Goal: Understand process/instructions

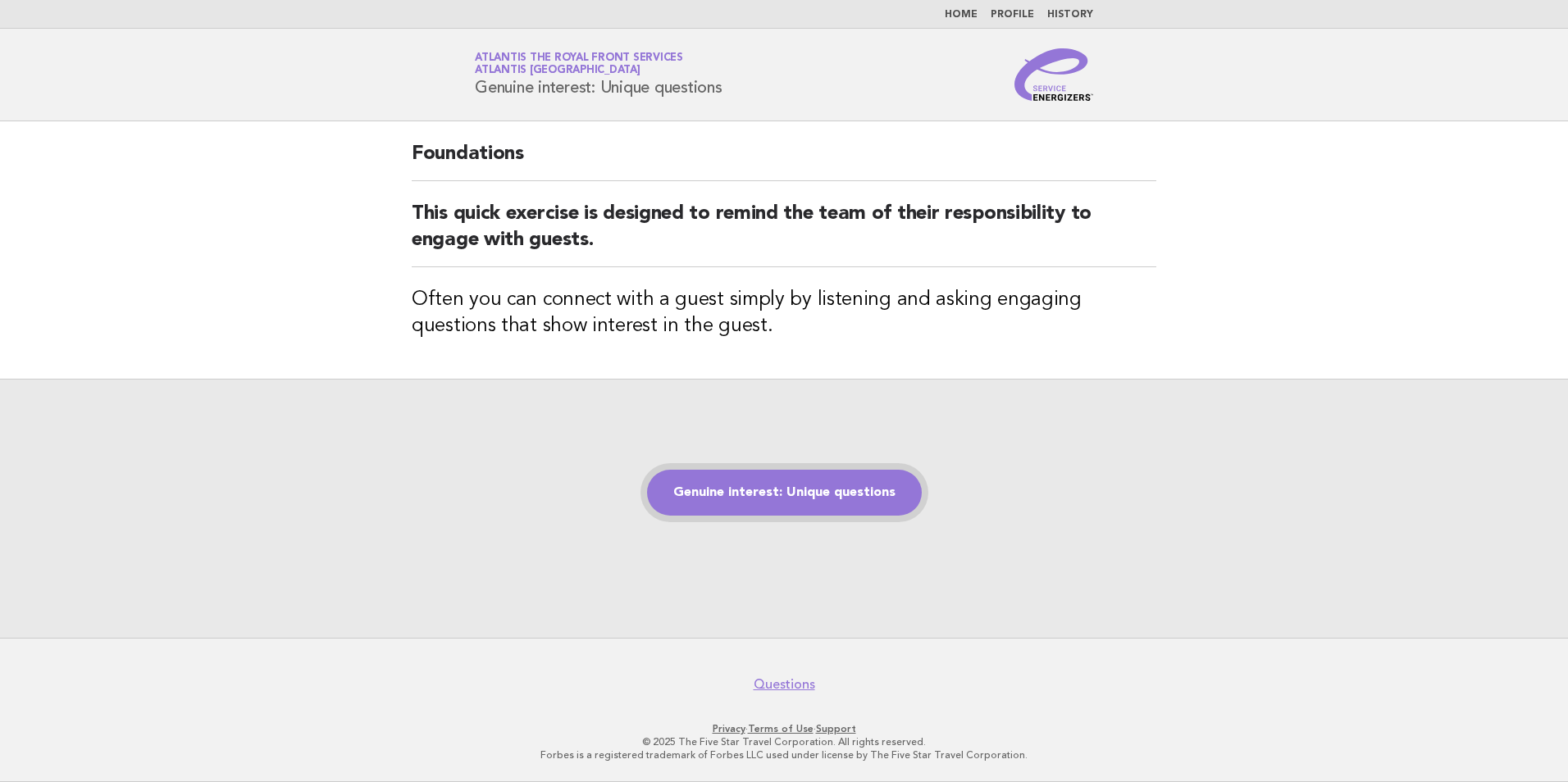
click at [810, 499] on link "Genuine interest: Unique questions" at bounding box center [784, 493] width 275 height 46
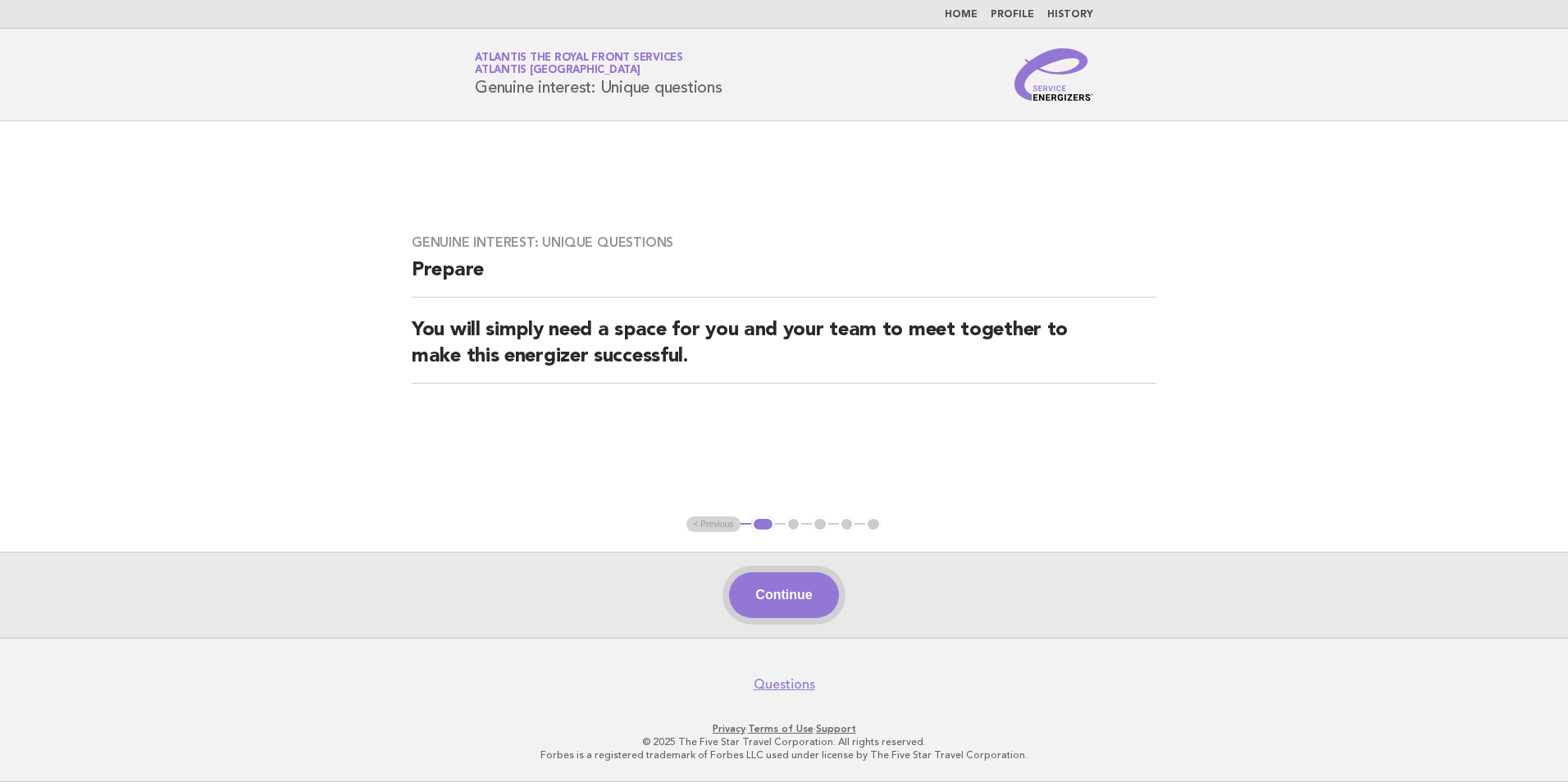
click at [774, 596] on button "Continue" at bounding box center [784, 595] width 109 height 46
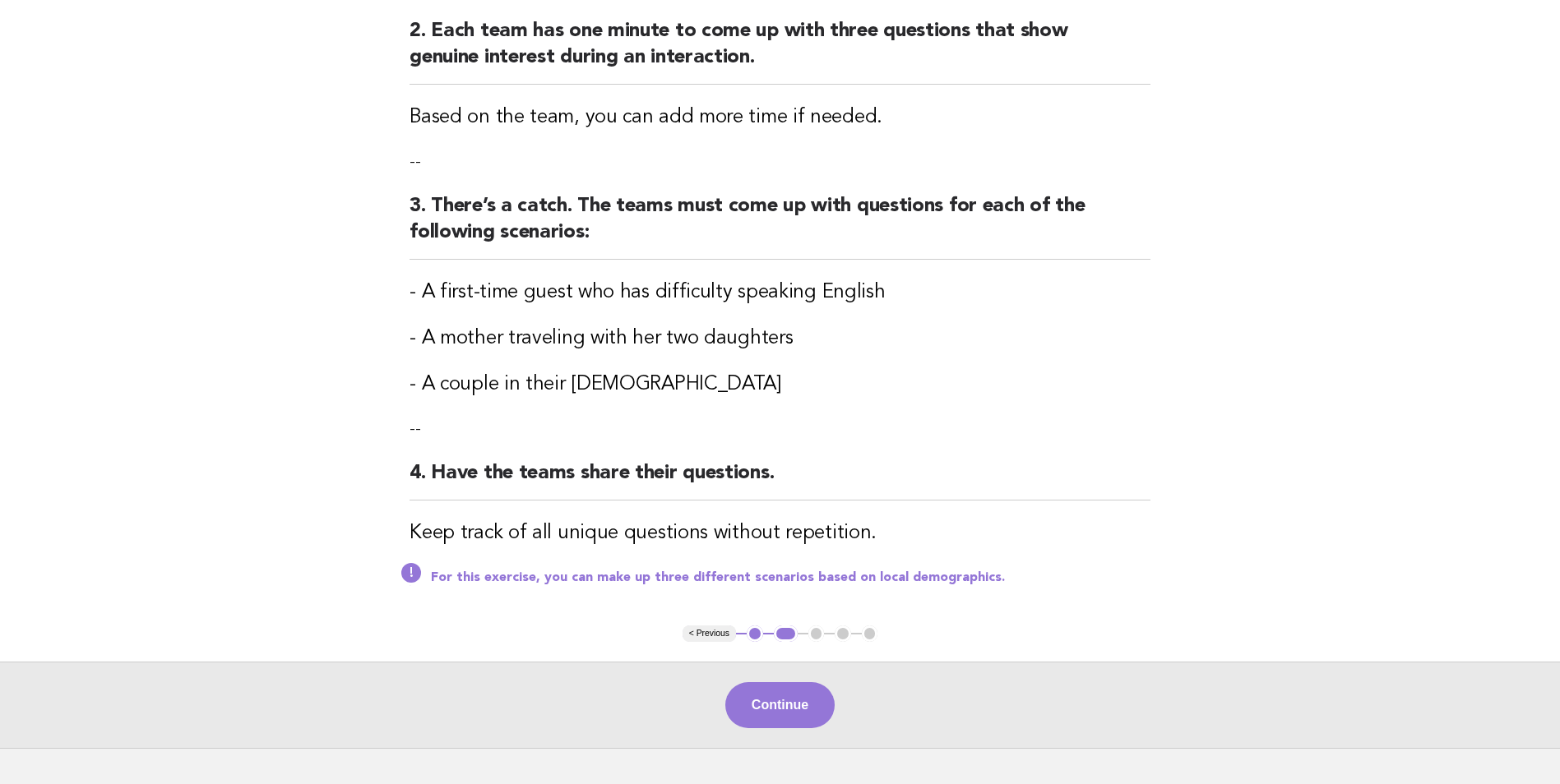
scroll to position [462, 0]
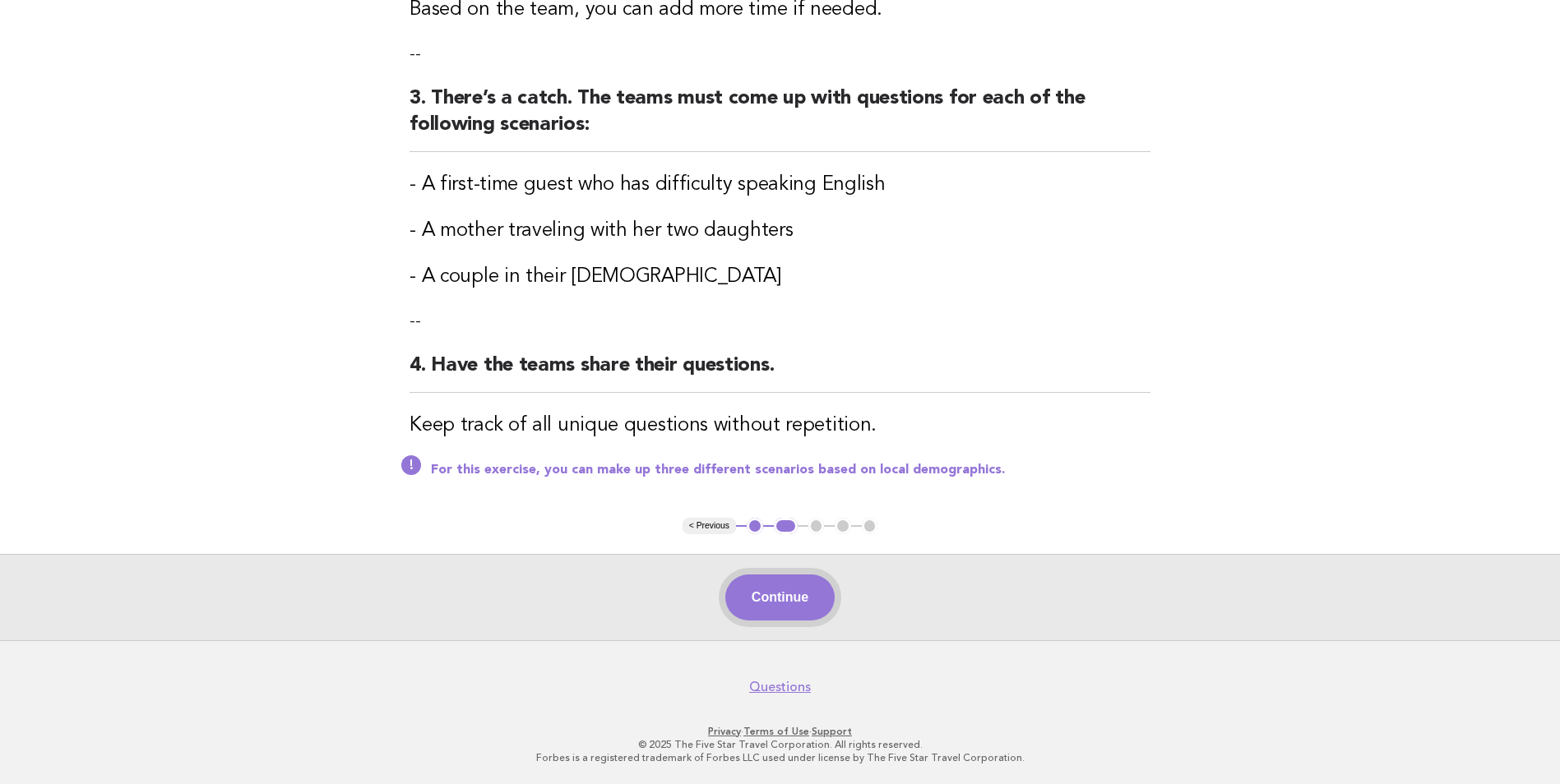
click at [767, 591] on button "Continue" at bounding box center [780, 597] width 110 height 46
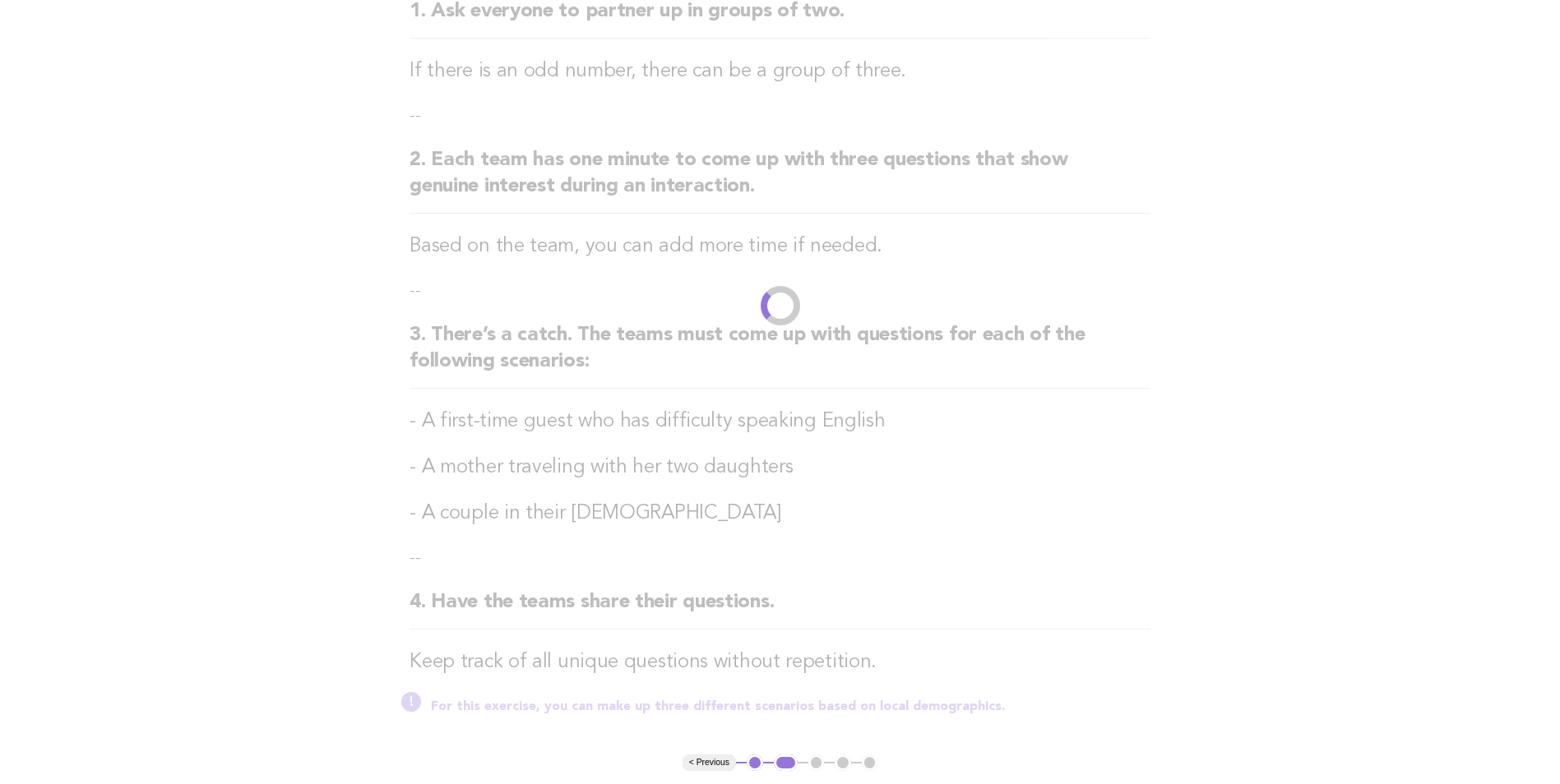
scroll to position [0, 0]
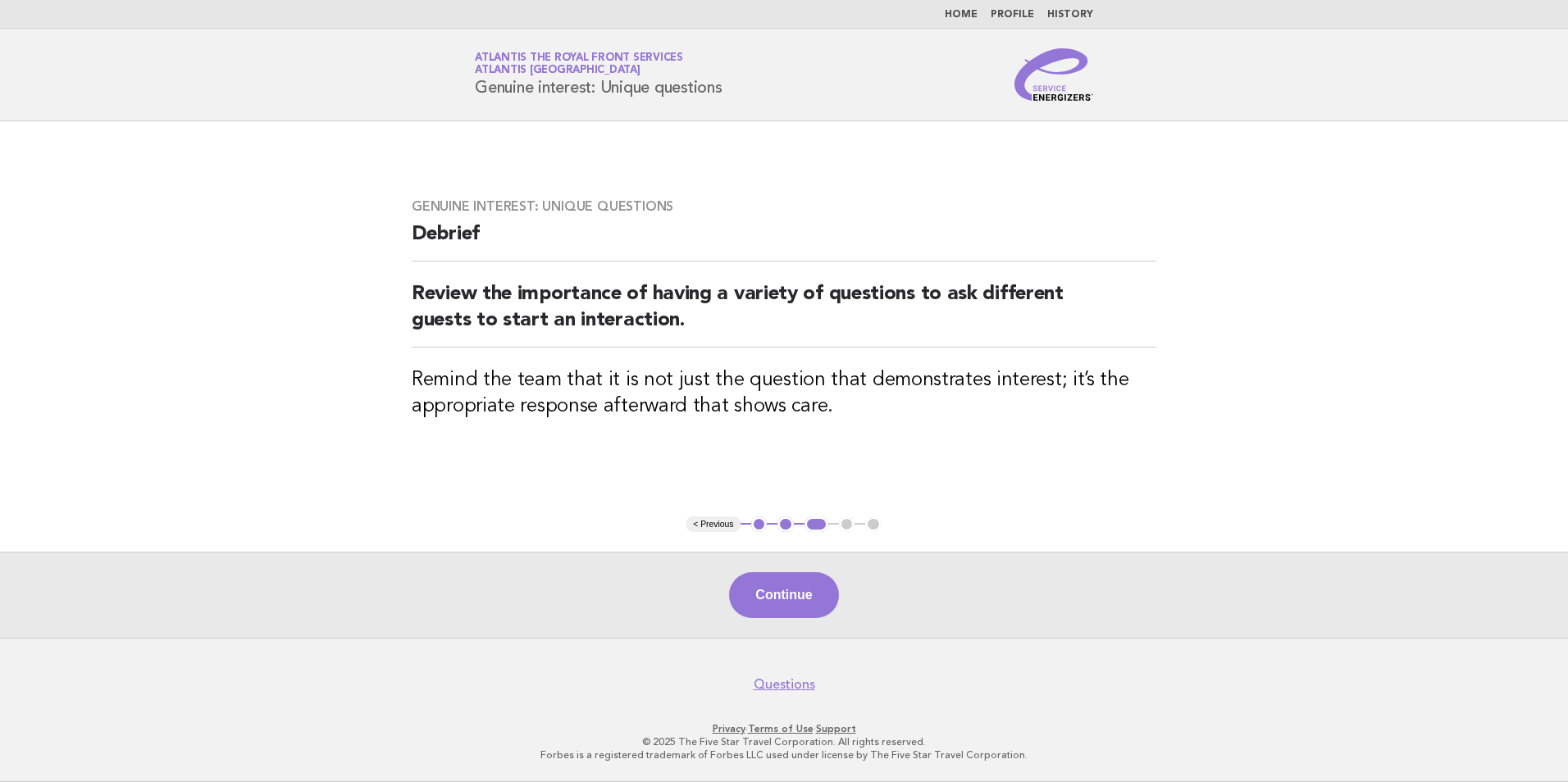
click at [847, 451] on div "Genuine interest: Unique questions Debrief Review the importance of having a va…" at bounding box center [784, 319] width 784 height 280
click at [805, 594] on button "Continue" at bounding box center [784, 595] width 109 height 46
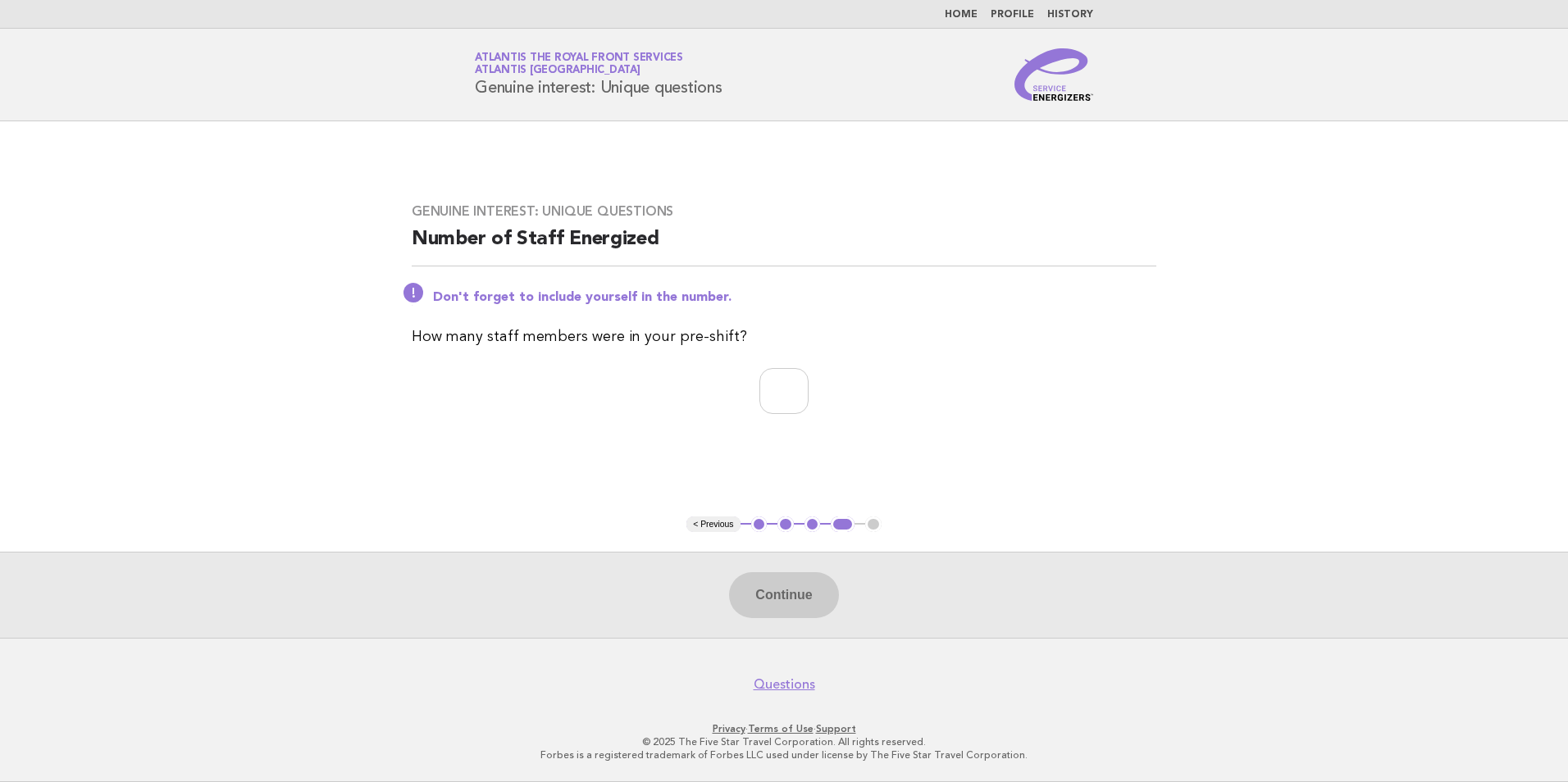
click at [786, 528] on button "2" at bounding box center [785, 525] width 16 height 16
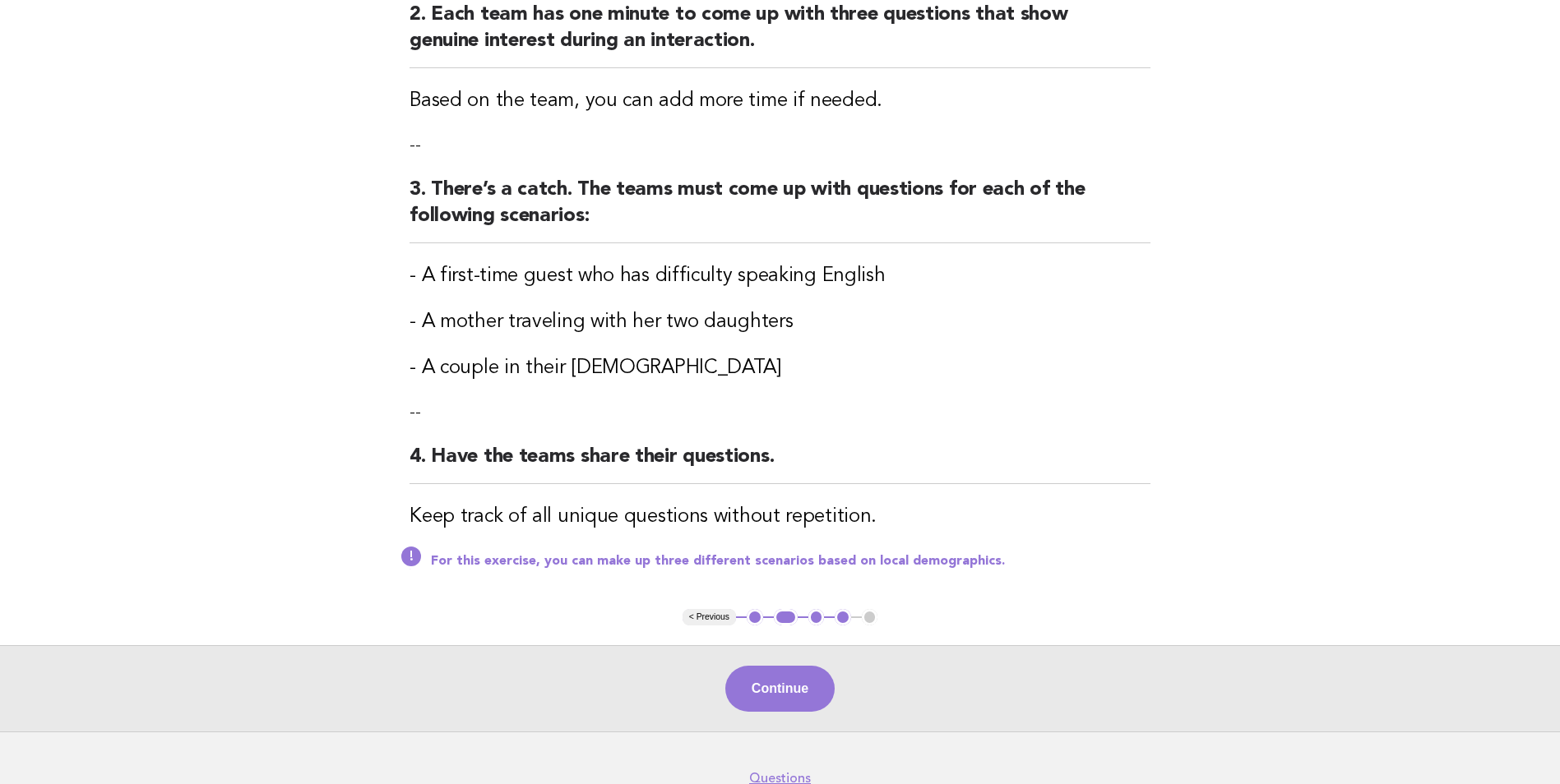
scroll to position [462, 0]
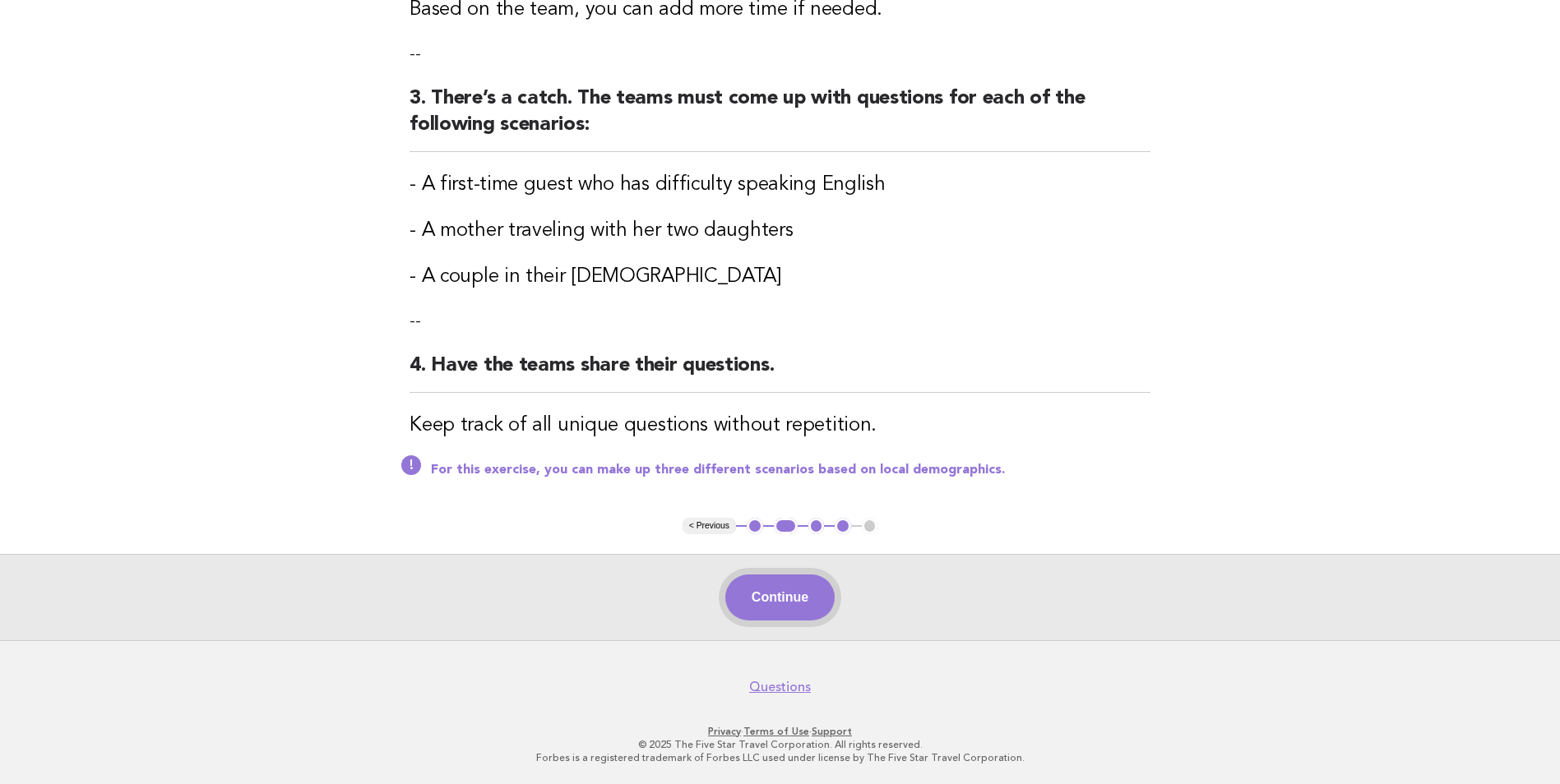
click at [796, 585] on button "Continue" at bounding box center [780, 597] width 110 height 46
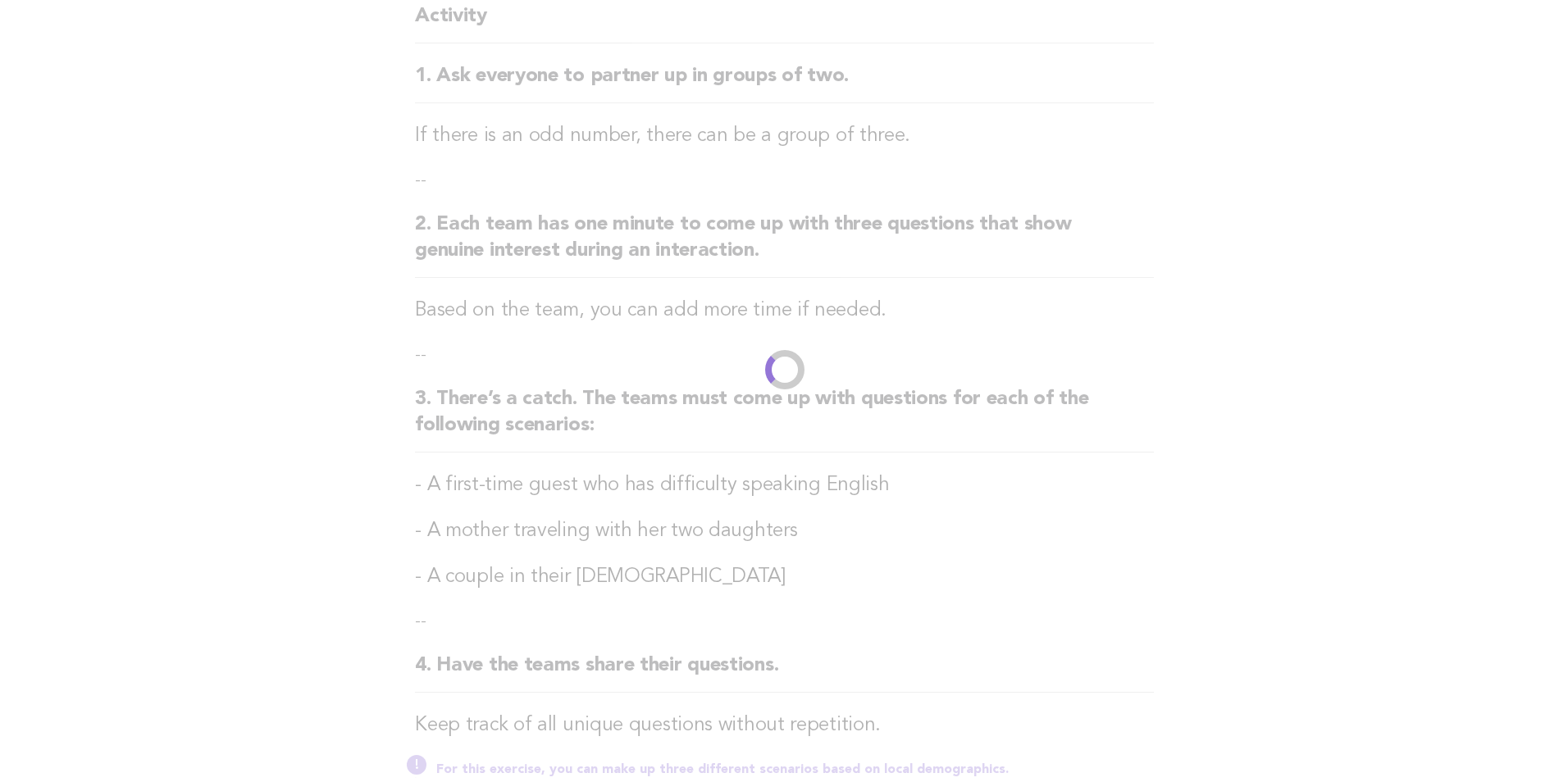
scroll to position [0, 0]
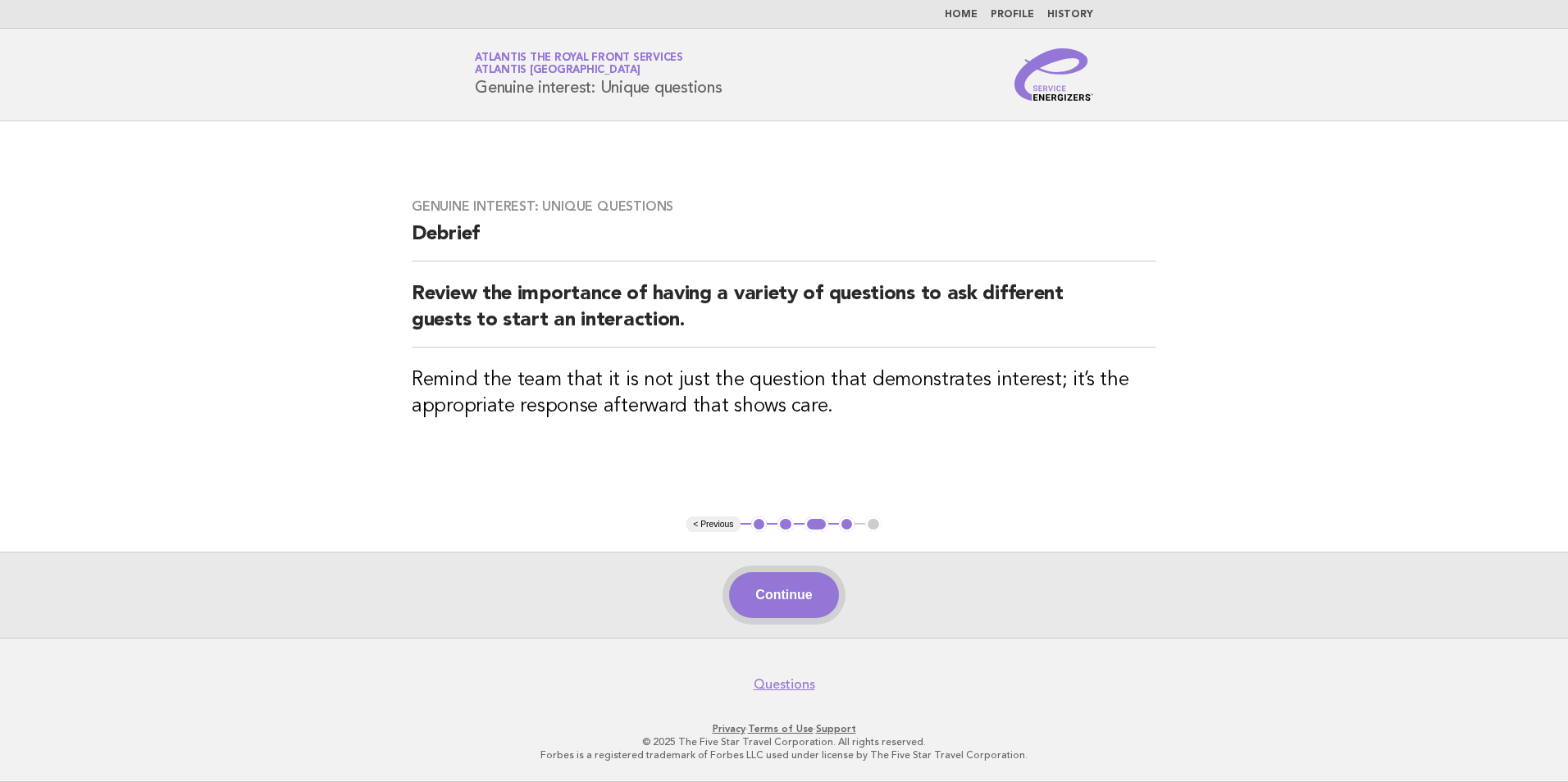
click at [758, 605] on button "Continue" at bounding box center [784, 595] width 109 height 46
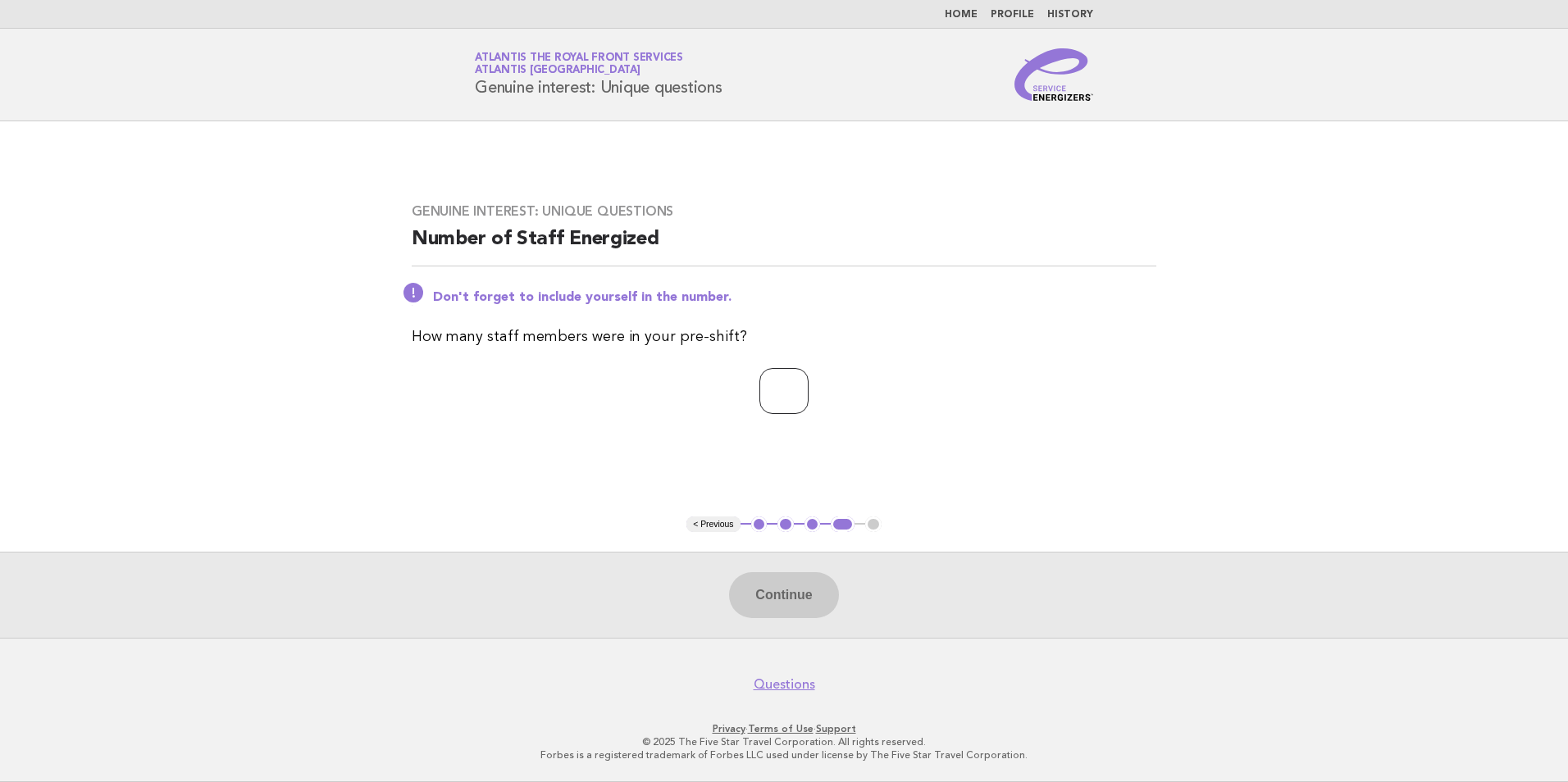
click at [786, 396] on input "number" at bounding box center [784, 391] width 49 height 46
type input "*"
click at [774, 585] on button "Continue" at bounding box center [784, 595] width 109 height 46
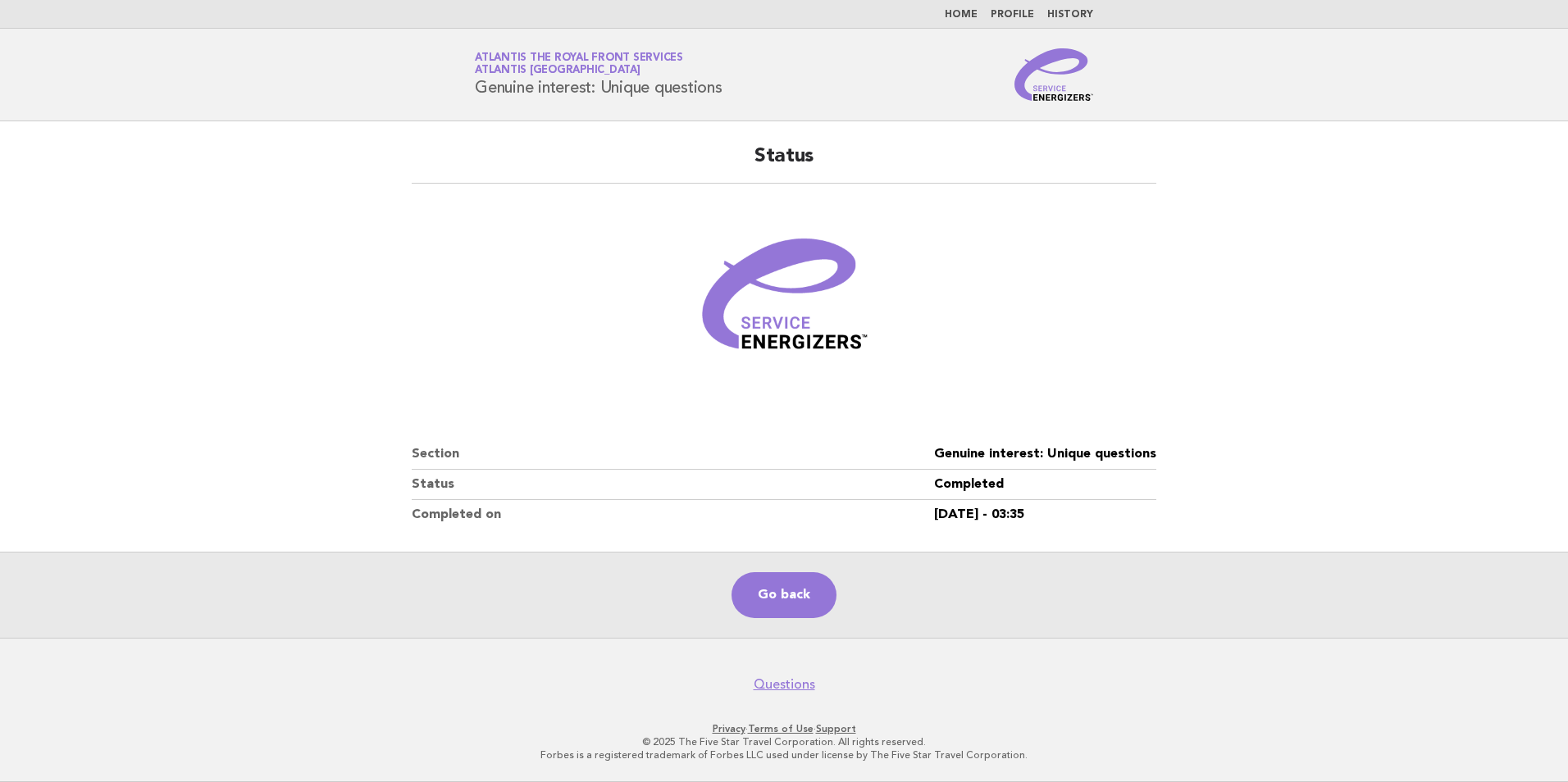
click at [1433, 409] on main "Status Section Genuine interest: Unique questions Status Completed Completed on…" at bounding box center [784, 380] width 1568 height 517
